Goal: Find specific page/section: Find specific page/section

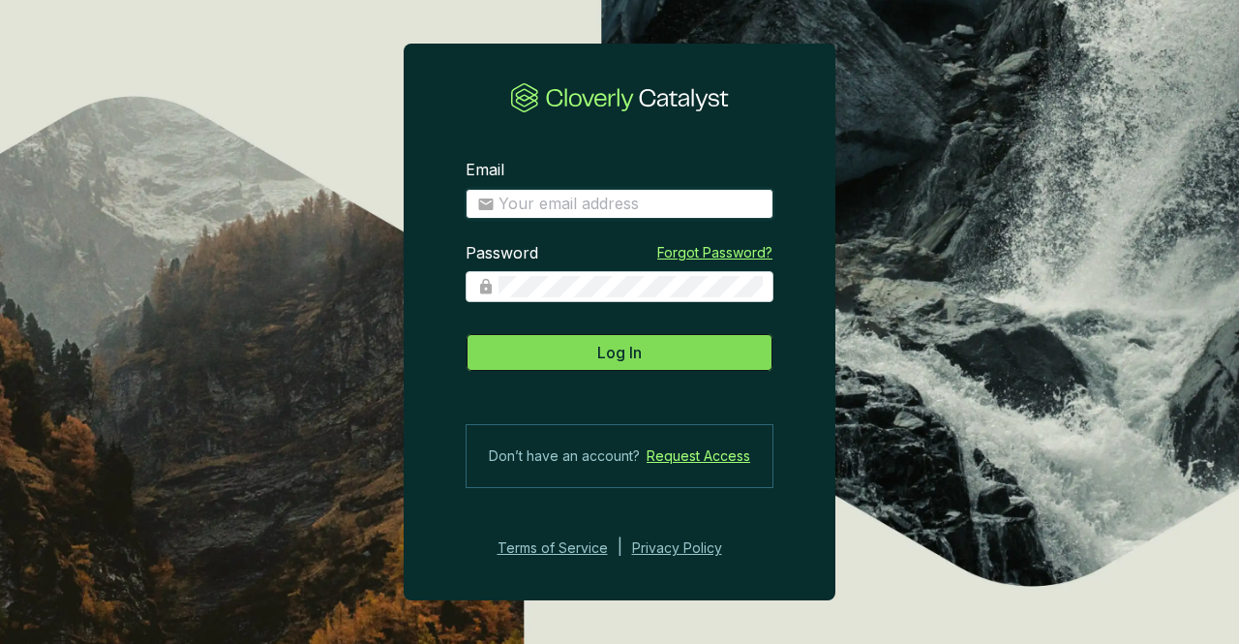
type input "[PERSON_NAME][EMAIL_ADDRESS][PERSON_NAME][DOMAIN_NAME]"
click at [631, 358] on span "Log In" at bounding box center [619, 352] width 45 height 23
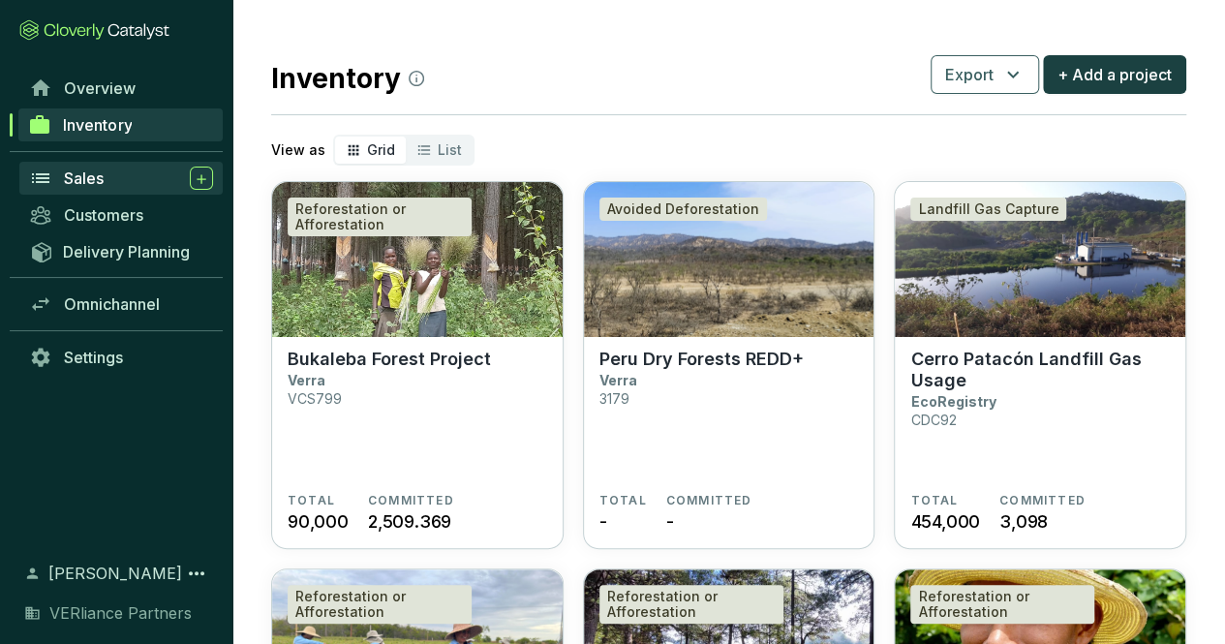
click at [102, 171] on span "Sales" at bounding box center [84, 177] width 40 height 19
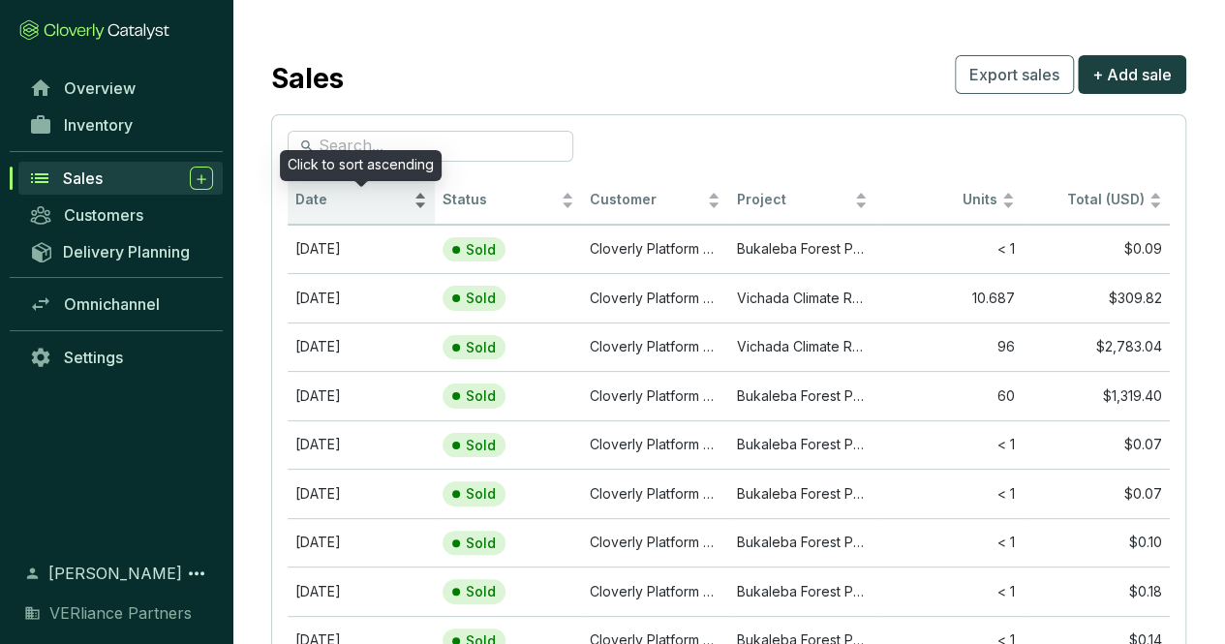
click at [358, 200] on span "Date" at bounding box center [352, 200] width 114 height 18
